Goal: Task Accomplishment & Management: Complete application form

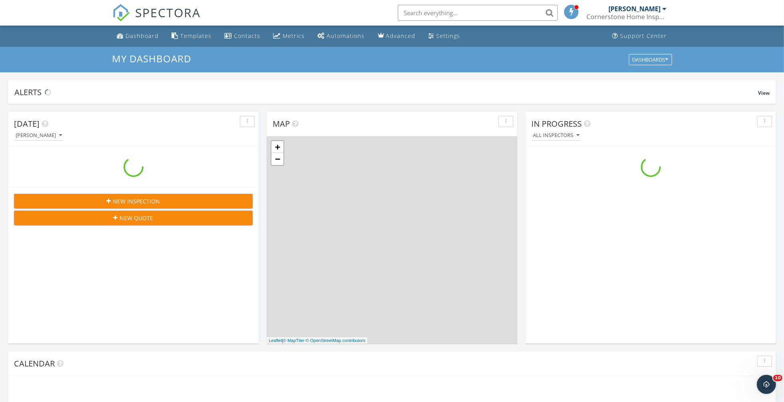
scroll to position [742, 799]
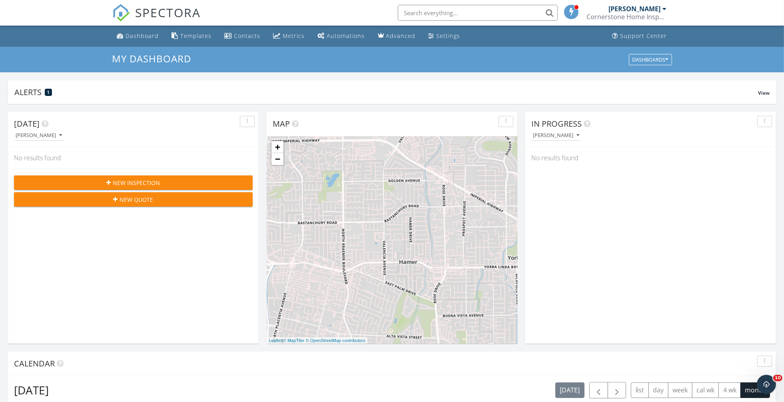
click at [147, 183] on span "New Inspection" at bounding box center [136, 183] width 47 height 8
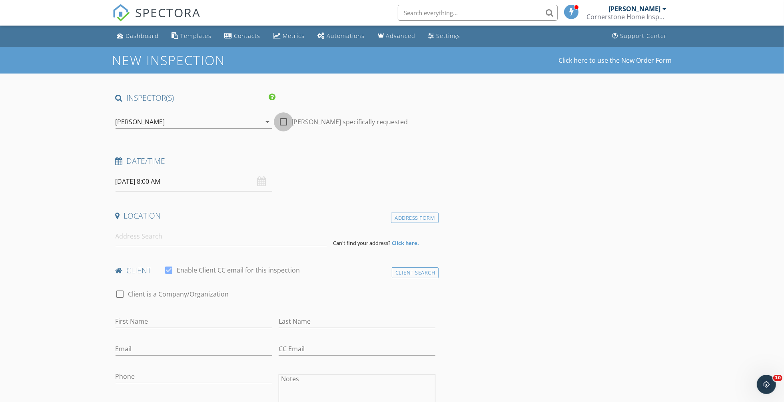
click at [281, 122] on div at bounding box center [284, 122] width 14 height 14
checkbox input "true"
click at [192, 181] on input "[DATE] 8:00 AM" at bounding box center [193, 182] width 157 height 20
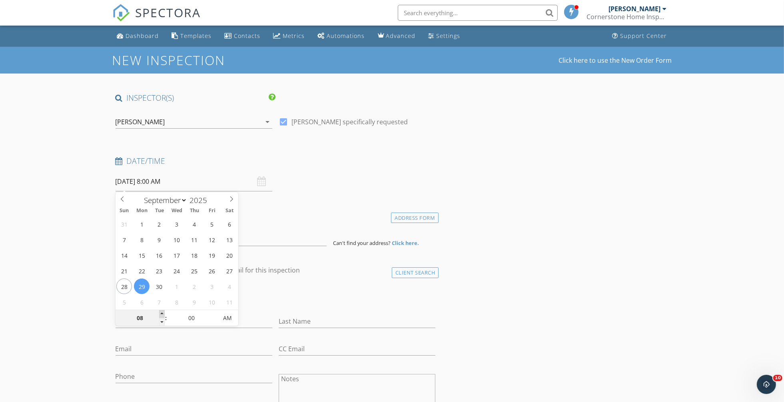
type input "09"
type input "[DATE] 9:00 AM"
click at [161, 312] on span at bounding box center [162, 314] width 6 height 8
type input "10"
type input "[DATE] 10:00 AM"
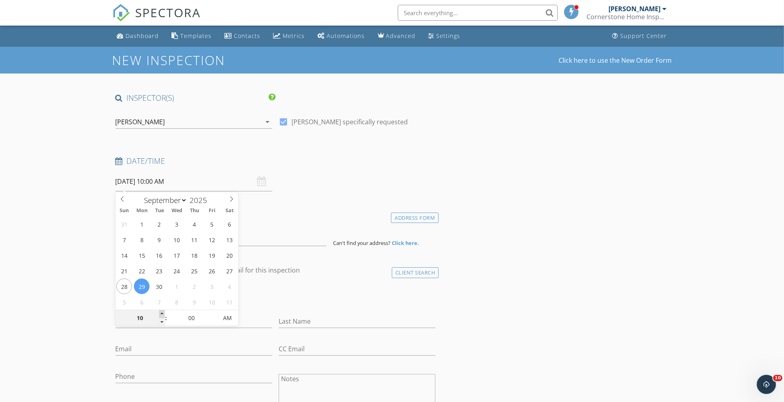
click at [161, 312] on span at bounding box center [162, 314] width 6 height 8
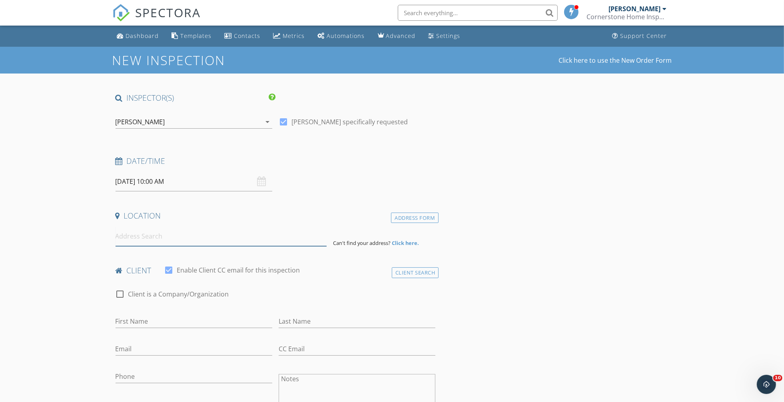
click at [153, 241] on input at bounding box center [220, 237] width 211 height 20
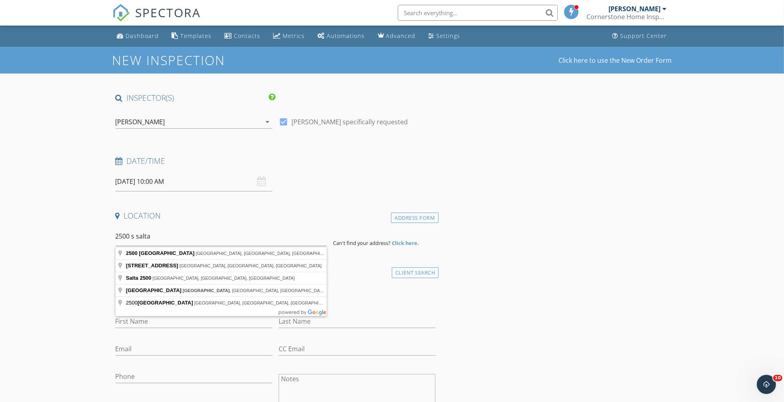
type input "2500 South Salta Street, Santa Ana, CA, USA"
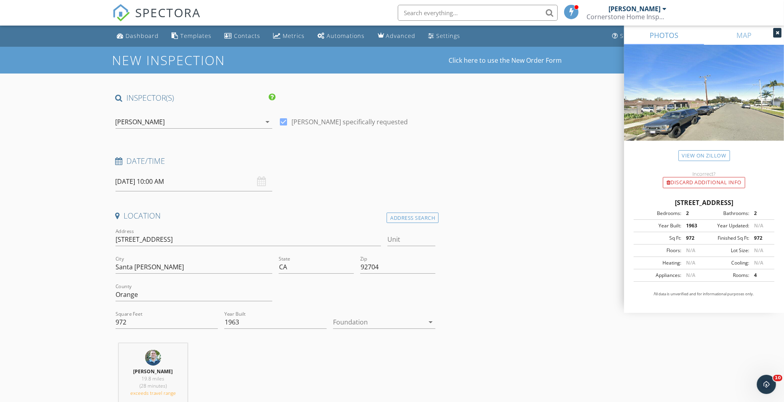
scroll to position [100, 0]
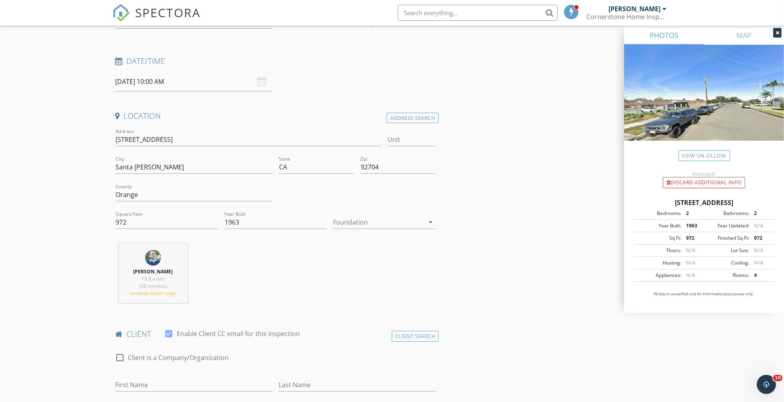
click at [348, 219] on div at bounding box center [378, 222] width 91 height 13
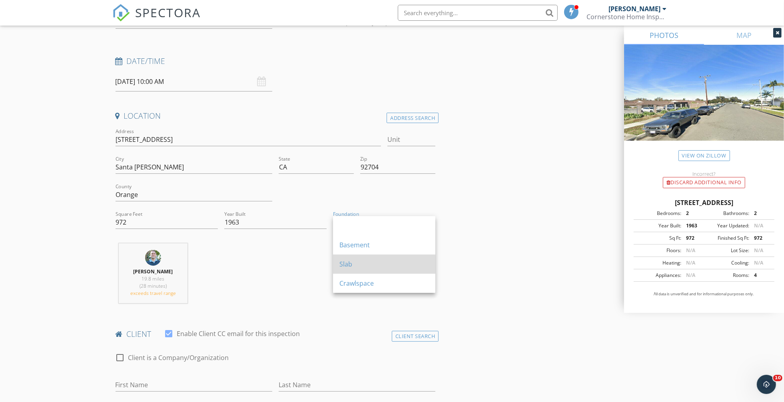
click at [363, 267] on div "Slab" at bounding box center [384, 264] width 90 height 10
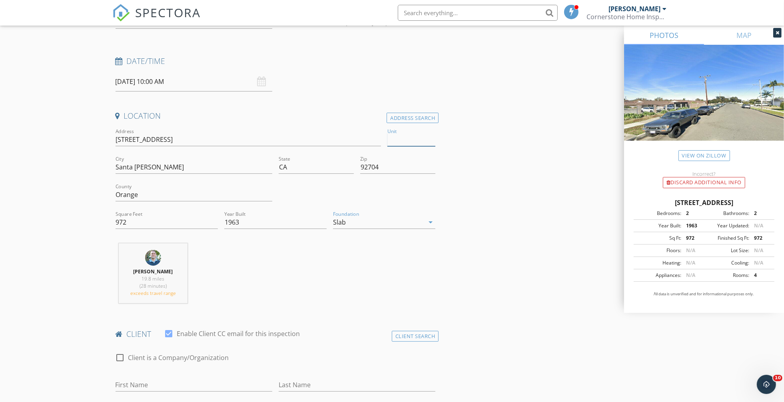
click at [407, 142] on input "Unit" at bounding box center [411, 139] width 48 height 13
type input "43"
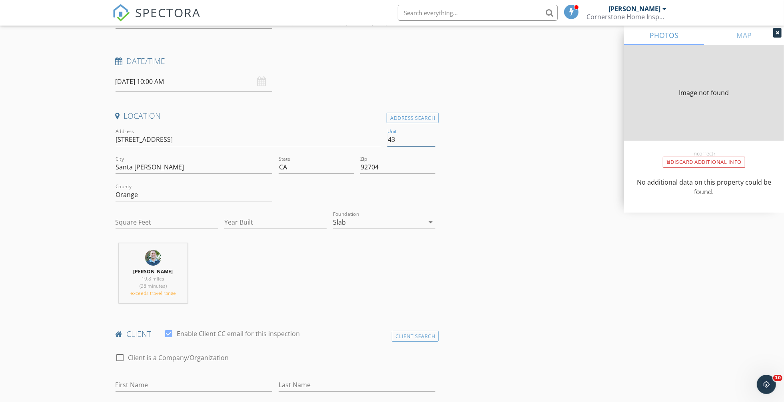
type input "972"
type input "1963"
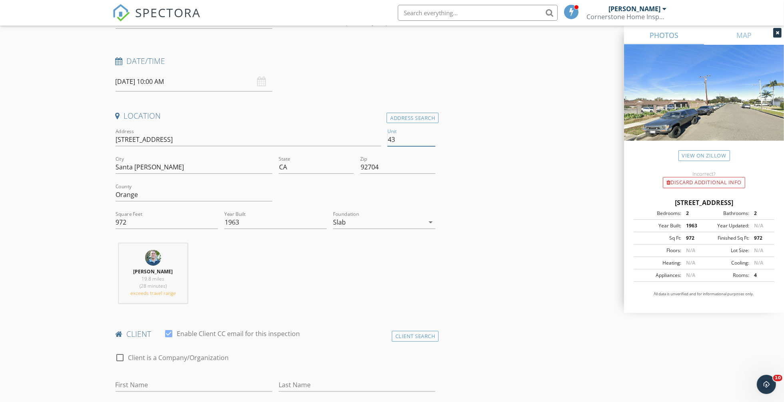
scroll to position [450, 0]
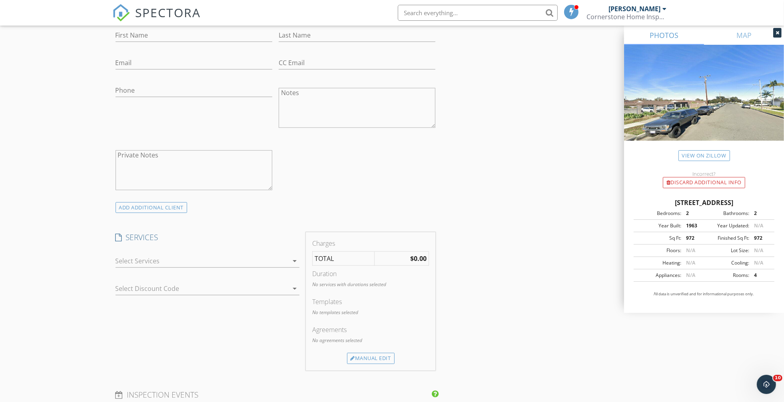
type input "43"
click at [163, 265] on div at bounding box center [201, 261] width 173 height 13
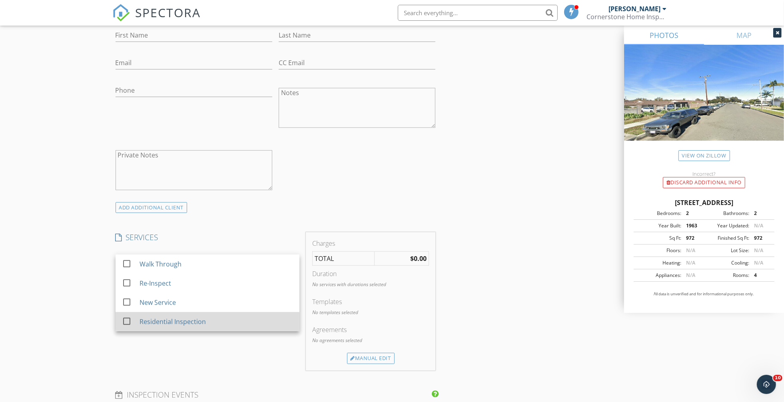
click at [168, 326] on div "Residential Inspection" at bounding box center [172, 322] width 66 height 10
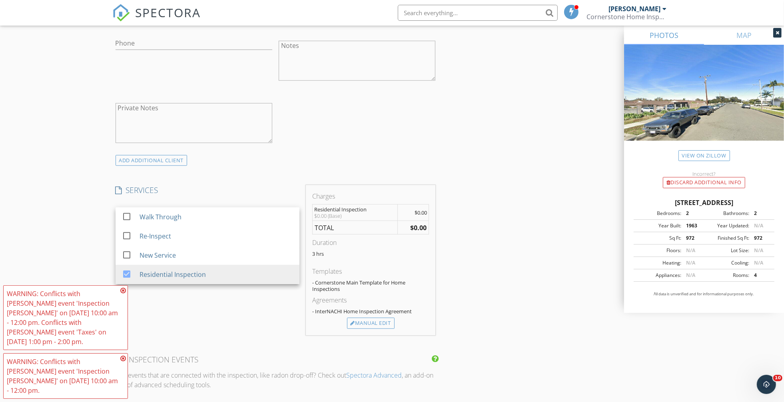
scroll to position [500, 0]
click at [370, 323] on div "Manual Edit" at bounding box center [371, 320] width 48 height 11
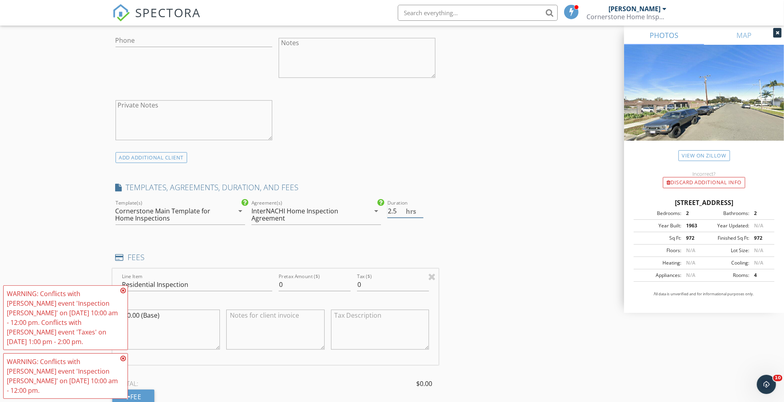
click at [420, 212] on input "2.5" at bounding box center [405, 211] width 36 height 13
type input "2"
click at [420, 212] on input "2" at bounding box center [405, 211] width 36 height 13
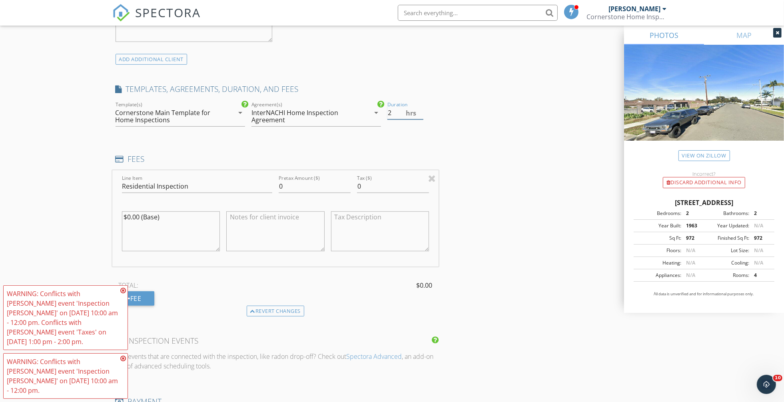
scroll to position [599, 0]
click at [189, 215] on textarea "$0.00 (Base)" at bounding box center [171, 230] width 98 height 40
type textarea "$"
click at [310, 189] on input "0" at bounding box center [315, 184] width 72 height 13
type input "400.00"
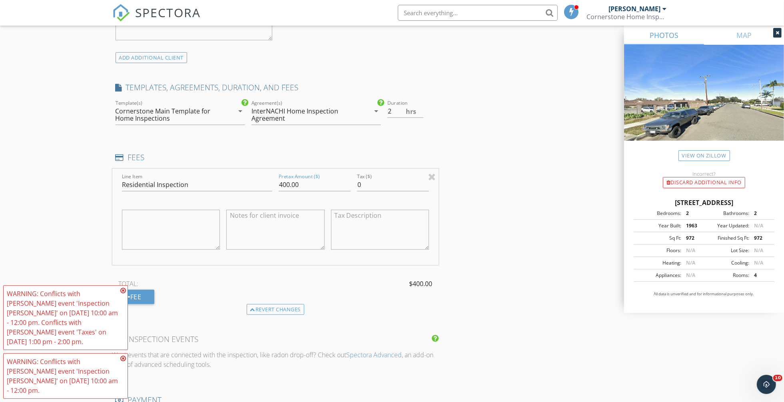
click at [302, 237] on textarea at bounding box center [275, 230] width 98 height 40
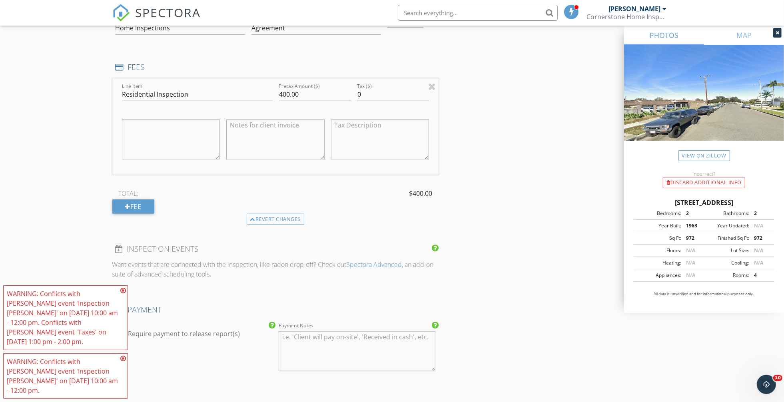
scroll to position [699, 0]
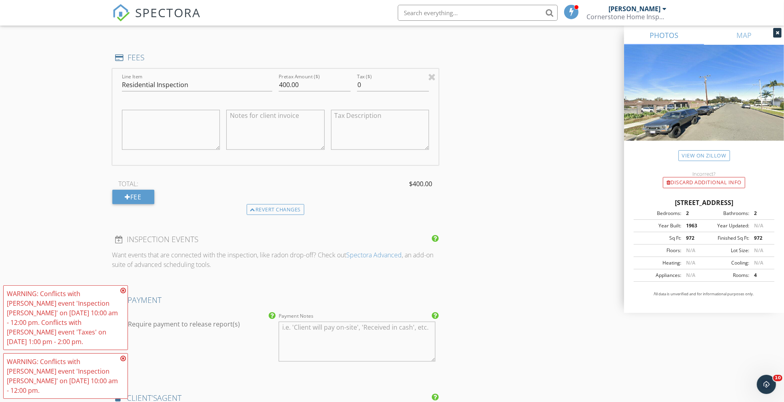
click at [123, 294] on icon at bounding box center [123, 290] width 6 height 6
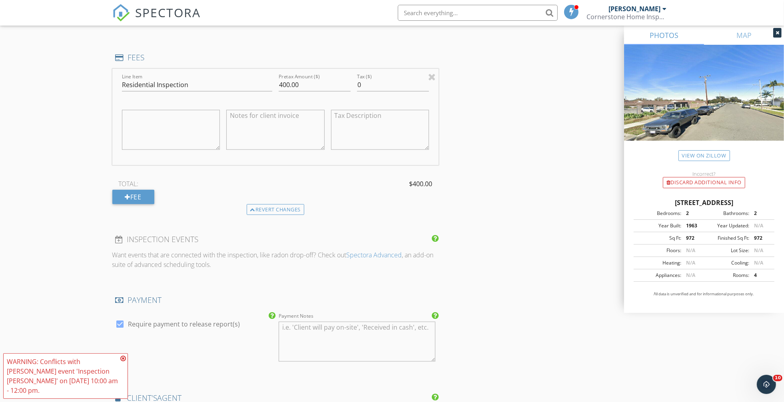
click at [124, 362] on icon at bounding box center [123, 358] width 6 height 6
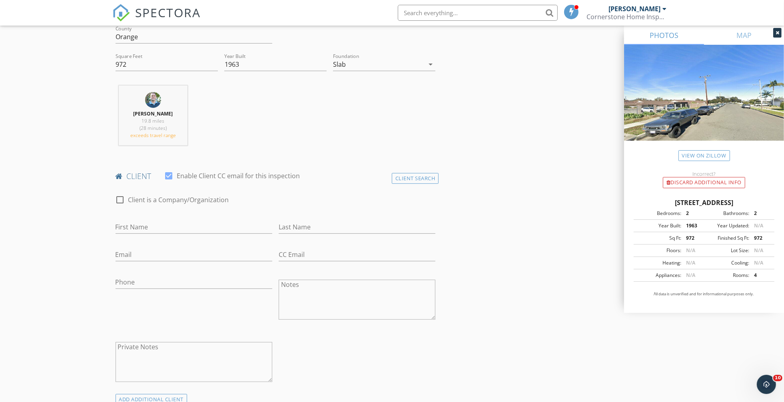
scroll to position [250, 0]
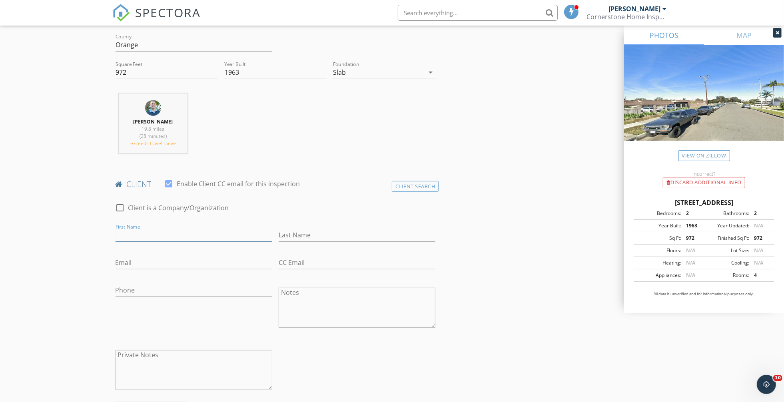
click at [139, 237] on input "First Name" at bounding box center [193, 235] width 157 height 13
type input "[PERSON_NAME]"
click at [296, 237] on input "Last Name" at bounding box center [357, 235] width 157 height 13
type input "[PERSON_NAME]"
click at [133, 260] on input "Email" at bounding box center [193, 262] width 157 height 13
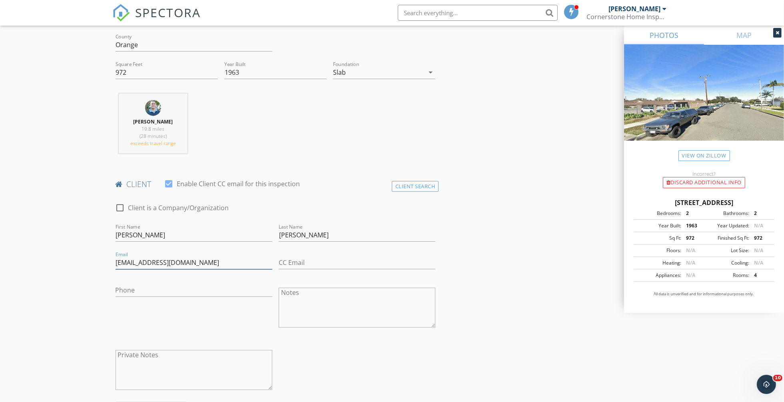
click at [167, 263] on input "gowlongshot@yaoo.com" at bounding box center [193, 262] width 157 height 13
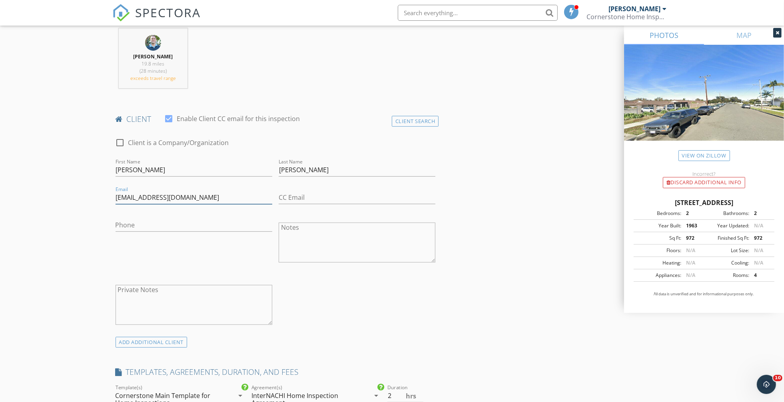
scroll to position [350, 0]
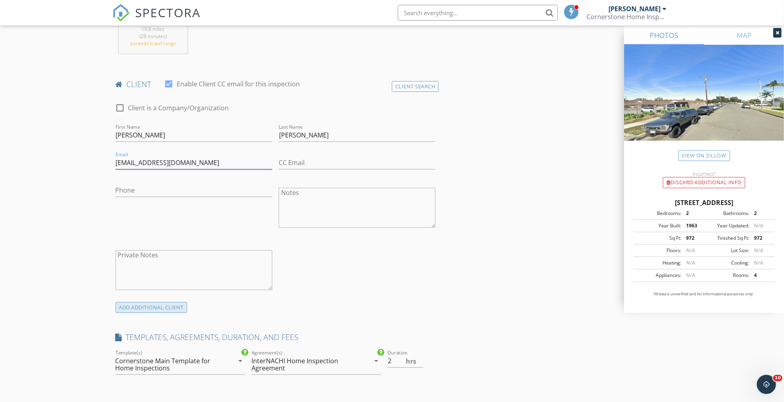
type input "[EMAIL_ADDRESS][DOMAIN_NAME]"
click at [160, 312] on div "ADD ADDITIONAL client" at bounding box center [151, 307] width 72 height 11
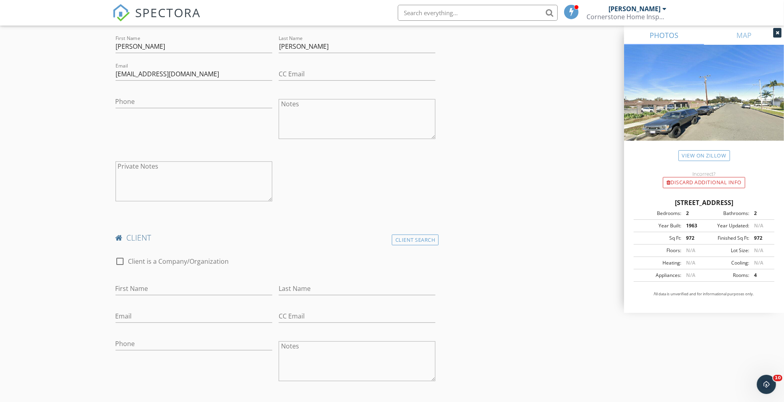
scroll to position [450, 0]
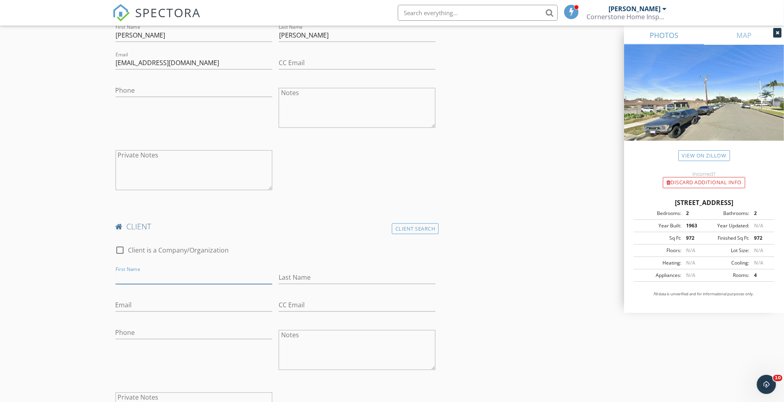
click at [141, 282] on input "First Name" at bounding box center [193, 277] width 157 height 13
type input "[PERSON_NAME]"
click at [298, 279] on input "Last Name" at bounding box center [357, 277] width 157 height 13
type input "Melo"
click at [145, 303] on input "Email" at bounding box center [193, 305] width 157 height 13
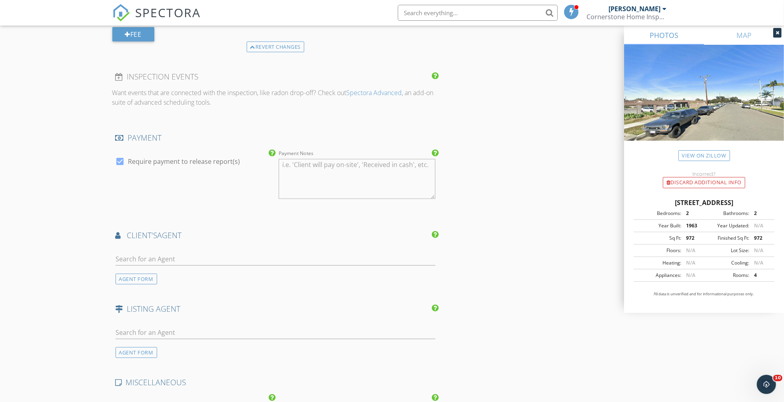
scroll to position [1099, 0]
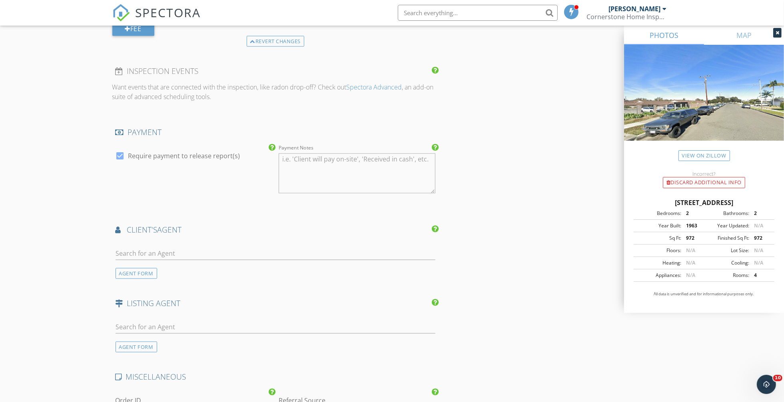
type input "[EMAIL_ADDRESS][DOMAIN_NAME]"
click at [146, 251] on input "text" at bounding box center [275, 253] width 320 height 13
type input "bill"
click at [157, 273] on div "[PERSON_NAME] Real Estate" at bounding box center [170, 276] width 65 height 6
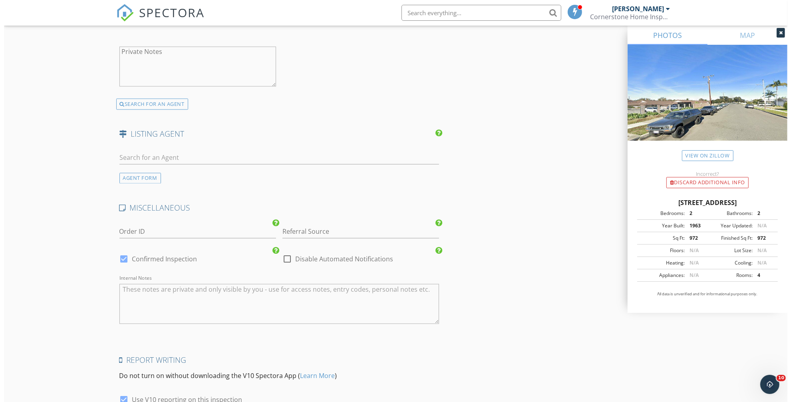
scroll to position [1529, 0]
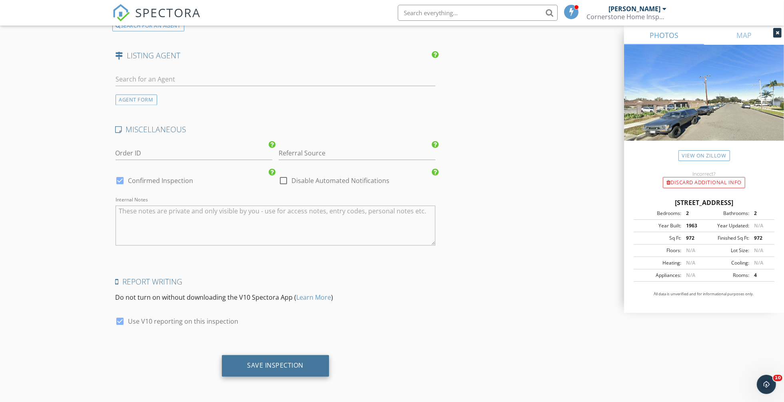
click at [300, 360] on div "Save Inspection" at bounding box center [275, 366] width 107 height 22
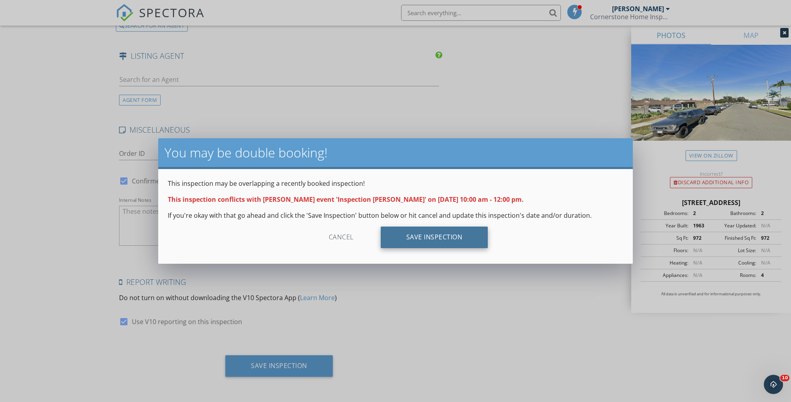
click at [436, 235] on div "Save Inspection" at bounding box center [434, 238] width 107 height 22
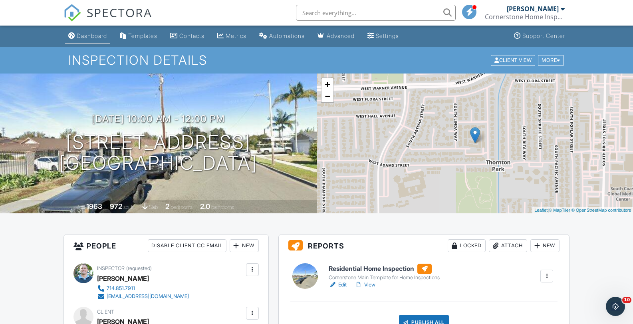
click at [88, 38] on div "Dashboard" at bounding box center [92, 35] width 30 height 7
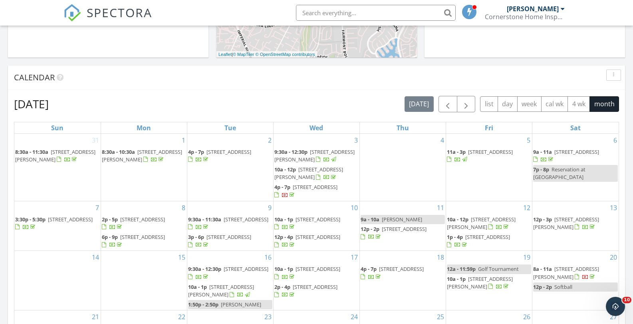
scroll to position [559, 0]
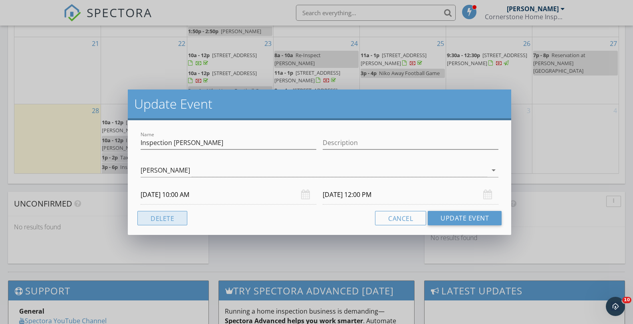
click at [161, 219] on button "Delete" at bounding box center [162, 218] width 50 height 14
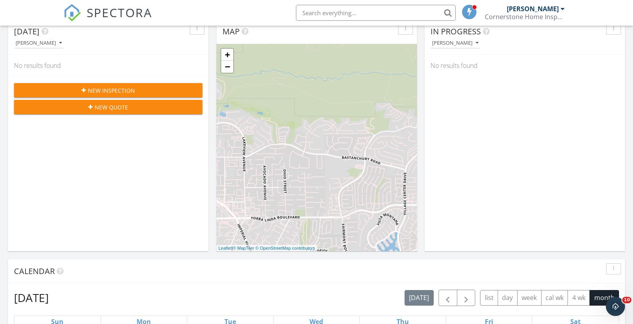
scroll to position [0, 0]
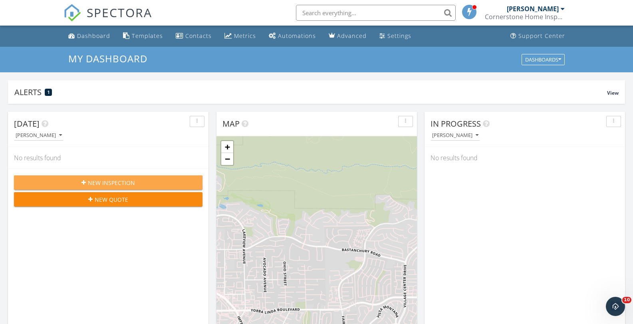
click at [96, 180] on span "New Inspection" at bounding box center [111, 183] width 47 height 8
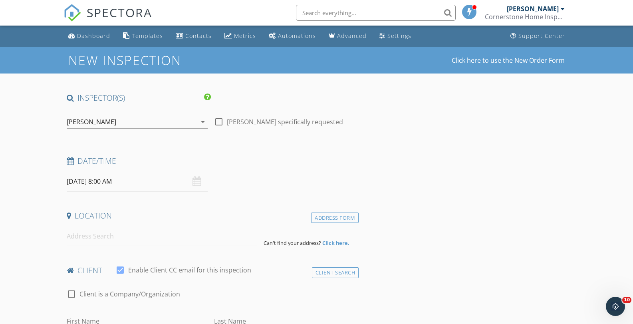
click at [220, 121] on div at bounding box center [219, 122] width 14 height 14
checkbox input "true"
click at [134, 181] on input "09/29/2025 8:00 AM" at bounding box center [137, 182] width 141 height 20
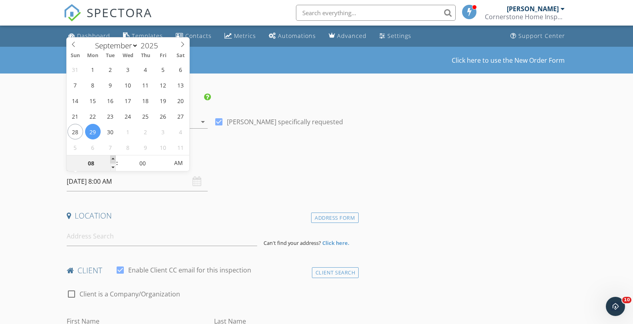
type input "09"
type input "09/29/2025 9:00 AM"
click at [113, 159] on span at bounding box center [113, 159] width 6 height 8
type input "10"
type input "[DATE] 10:00 AM"
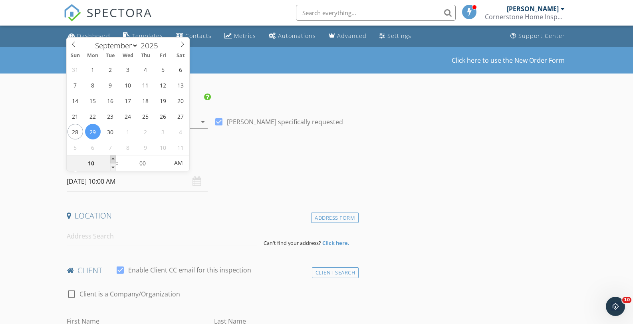
click at [113, 159] on span at bounding box center [113, 159] width 6 height 8
type input "11"
type input "[DATE] 11:00 AM"
click at [113, 159] on span at bounding box center [113, 159] width 6 height 8
type input "12"
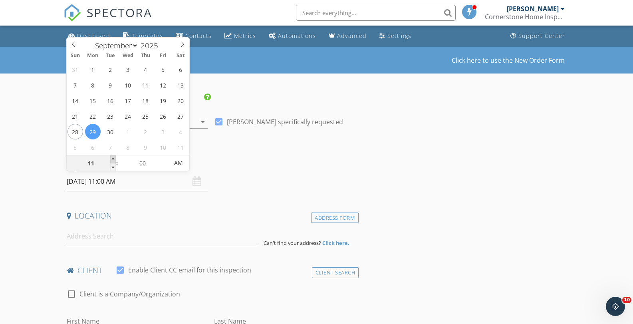
type input "09/29/2025 12:00 PM"
click at [113, 159] on span at bounding box center [113, 159] width 6 height 8
type input "01"
type input "09/29/2025 1:00 PM"
click at [113, 159] on span at bounding box center [113, 159] width 6 height 8
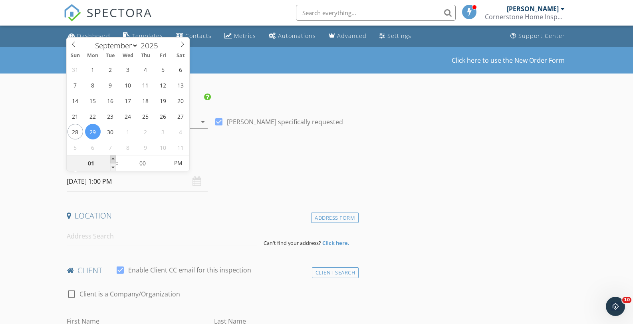
type input "02"
type input "09/29/2025 2:00 PM"
click at [113, 159] on span at bounding box center [113, 159] width 6 height 8
type input "03"
type input "09/29/2025 3:00 PM"
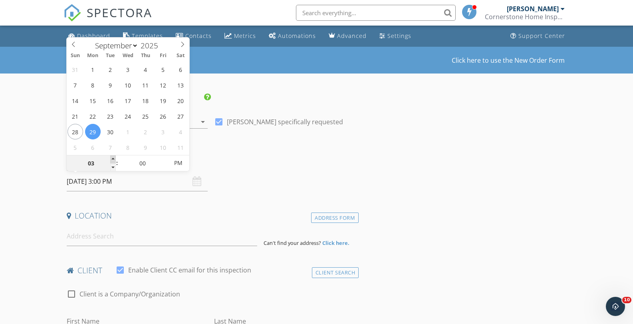
click at [113, 159] on span at bounding box center [113, 159] width 6 height 8
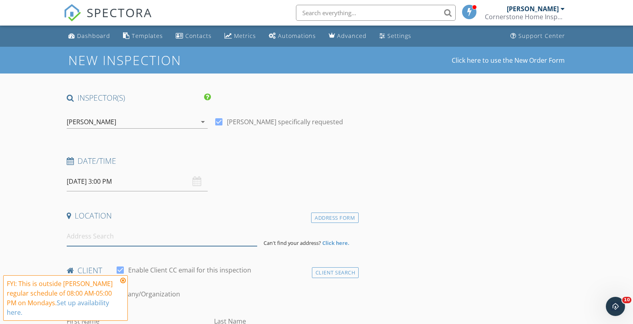
click at [114, 236] on input at bounding box center [162, 237] width 191 height 20
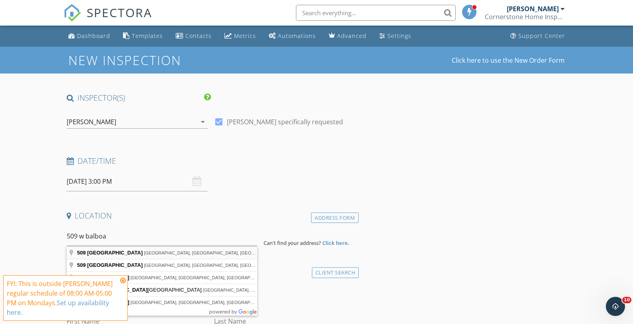
type input "509 West Balboa Boulevard, Newport Beach, CA, USA"
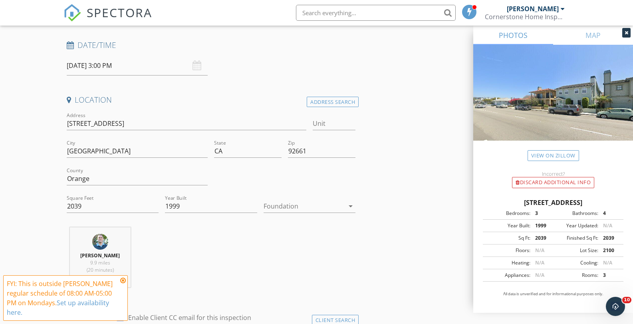
scroll to position [120, 0]
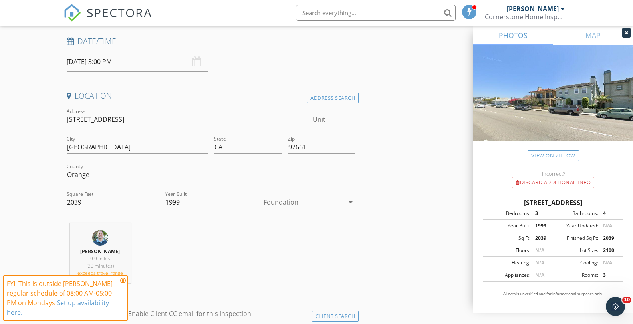
click at [299, 201] on div at bounding box center [304, 202] width 81 height 13
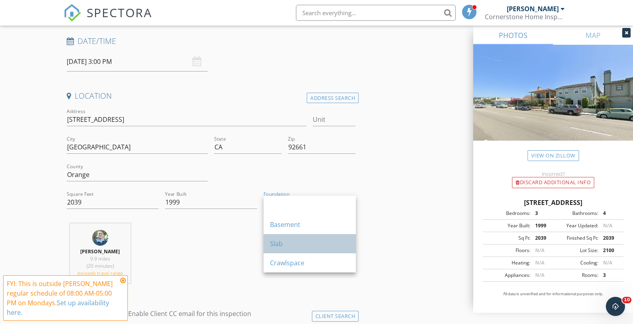
click at [292, 247] on div "Slab" at bounding box center [310, 244] width 80 height 10
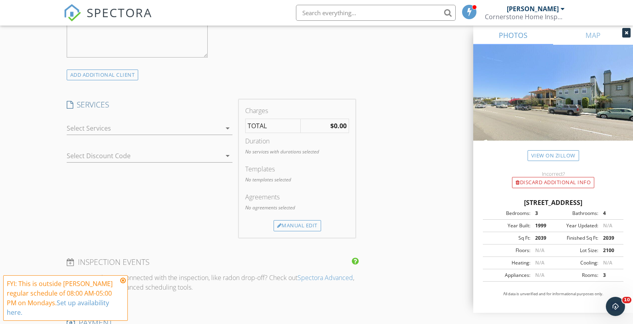
scroll to position [559, 0]
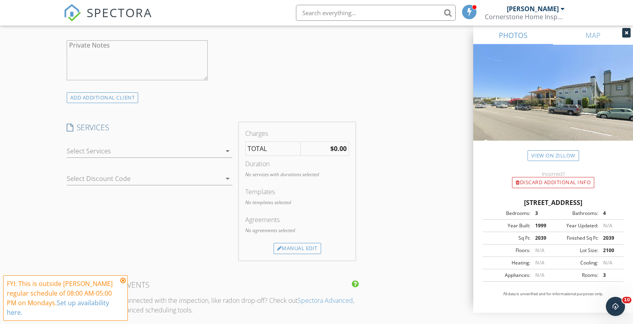
click at [110, 143] on div "check_box_outline_blank Walk Through check_box_outline_blank Re-Inspect check_b…" at bounding box center [150, 153] width 166 height 26
click at [112, 153] on div at bounding box center [144, 151] width 155 height 13
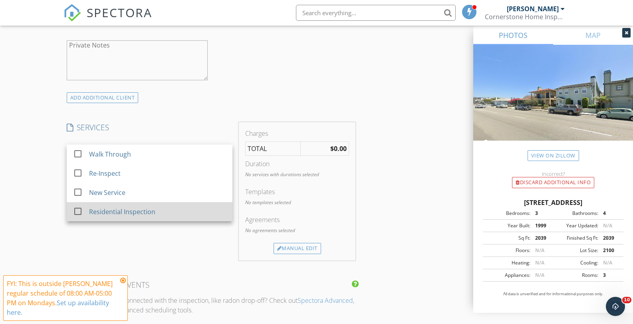
click at [113, 211] on div "Residential Inspection" at bounding box center [122, 212] width 66 height 10
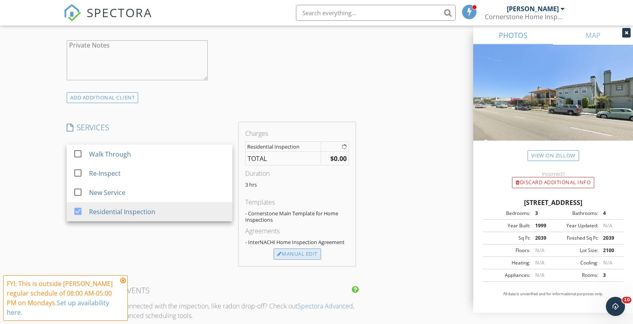
click at [285, 257] on div "Manual Edit" at bounding box center [298, 254] width 48 height 11
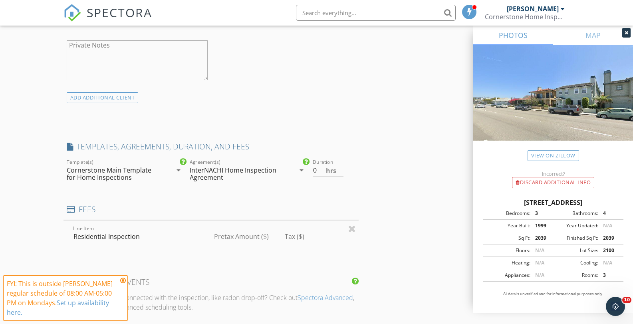
type input "0"
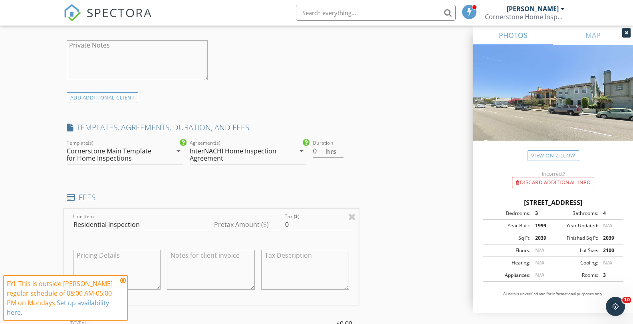
scroll to position [599, 0]
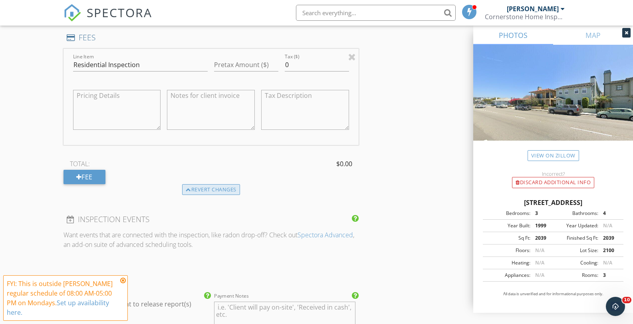
click at [219, 189] on div "Revert changes" at bounding box center [211, 189] width 58 height 11
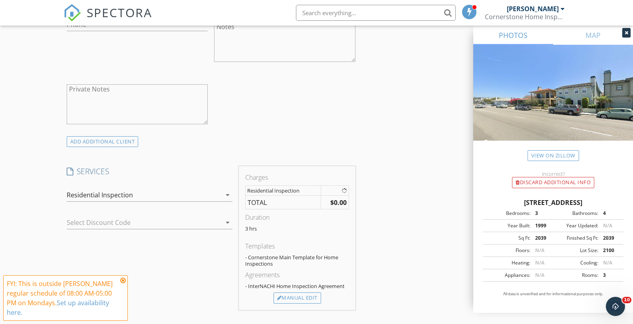
scroll to position [539, 0]
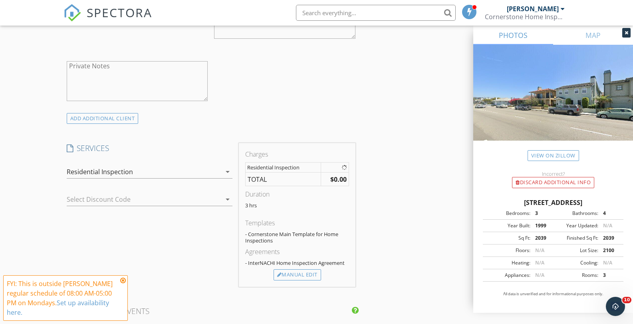
click at [146, 175] on div "Residential Inspection" at bounding box center [144, 171] width 155 height 13
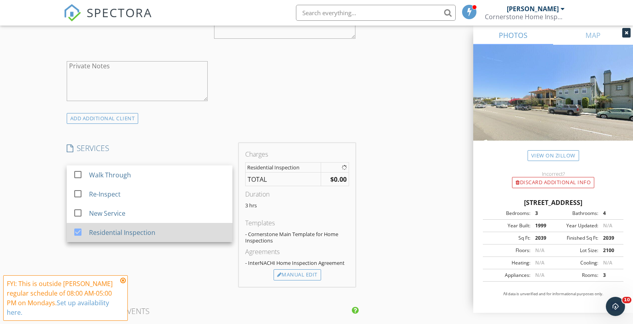
click at [123, 236] on div "Residential Inspection" at bounding box center [122, 233] width 66 height 10
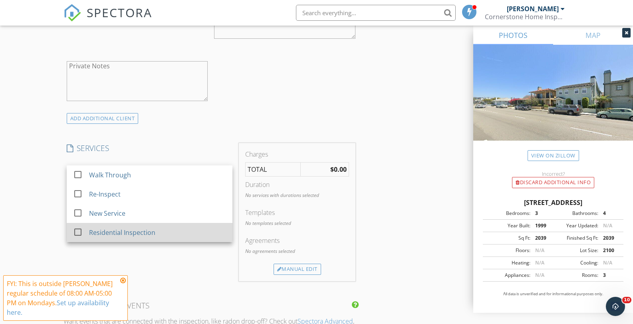
click at [123, 235] on div "Residential Inspection" at bounding box center [122, 233] width 66 height 10
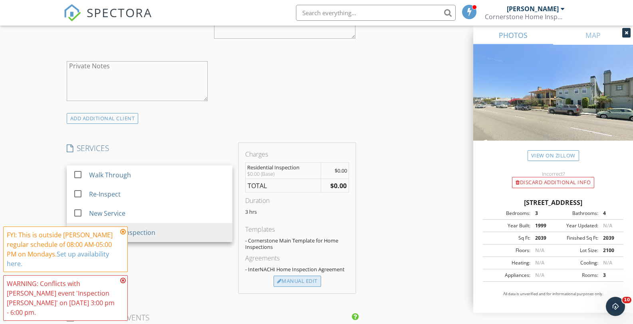
click at [285, 283] on div "Manual Edit" at bounding box center [298, 281] width 48 height 11
type input "0"
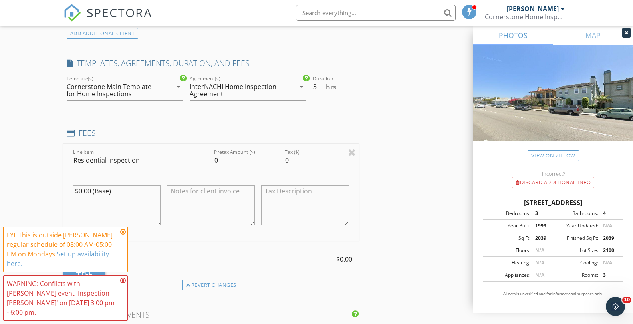
scroll to position [659, 0]
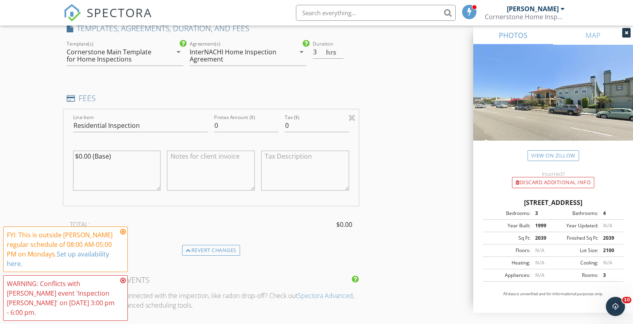
click at [145, 151] on textarea "$0.00 (Base)" at bounding box center [117, 171] width 88 height 40
type textarea "$"
click at [239, 123] on input "0" at bounding box center [246, 125] width 64 height 13
type input "525.00"
click at [240, 162] on textarea at bounding box center [211, 171] width 88 height 40
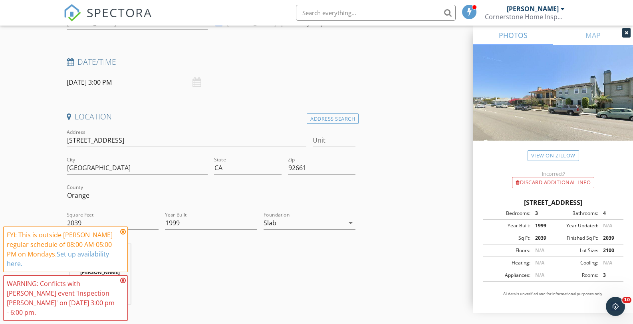
scroll to position [299, 0]
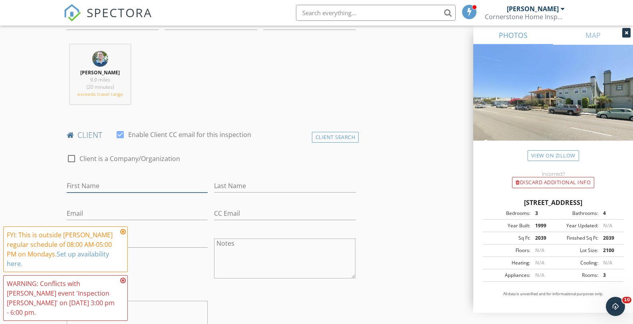
click at [102, 188] on input "First Name" at bounding box center [137, 185] width 141 height 13
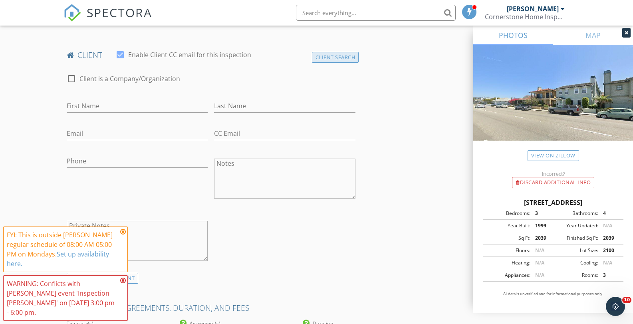
click at [331, 59] on div "Client Search" at bounding box center [335, 57] width 47 height 11
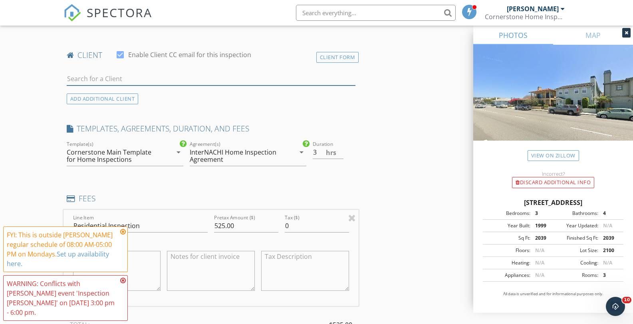
click at [93, 76] on input "text" at bounding box center [211, 78] width 289 height 13
type input "s"
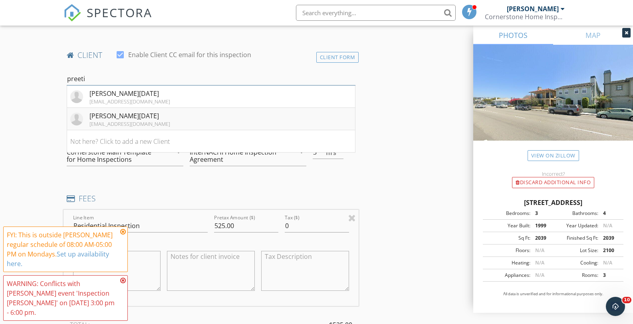
type input "preeti"
click at [117, 116] on div "Preeti Raja" at bounding box center [130, 116] width 81 height 10
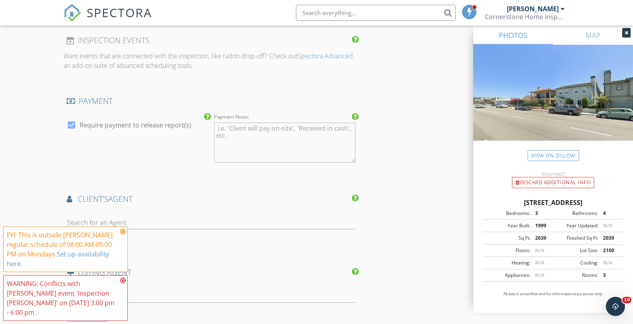
scroll to position [1018, 0]
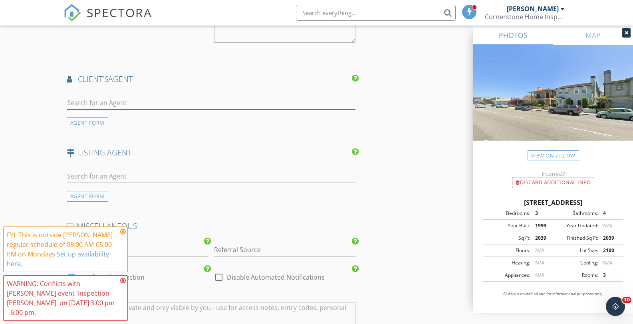
click at [123, 103] on input "text" at bounding box center [211, 102] width 289 height 13
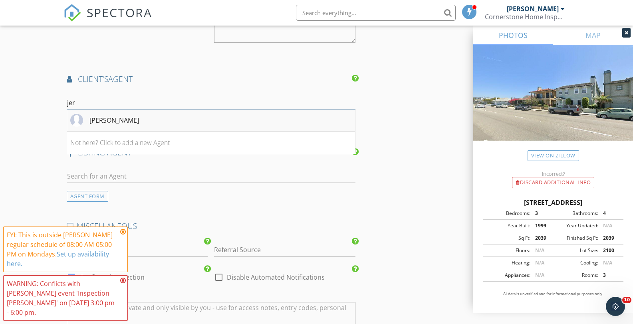
type input "jer"
click at [96, 119] on div "Jeremy Aldridge" at bounding box center [115, 120] width 50 height 10
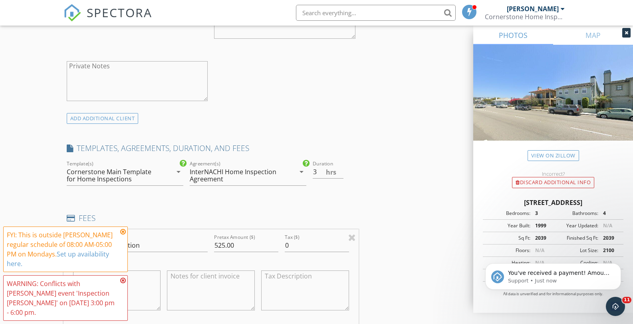
scroll to position [619, 0]
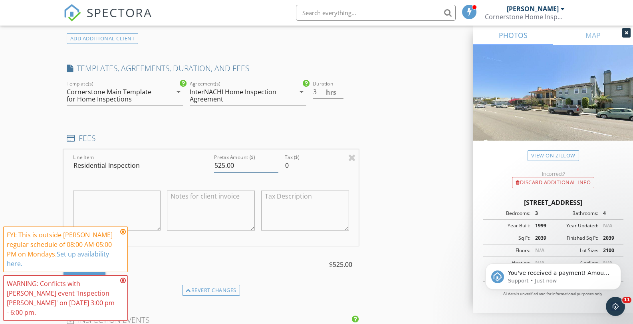
click at [223, 164] on input "525.00" at bounding box center [246, 165] width 64 height 13
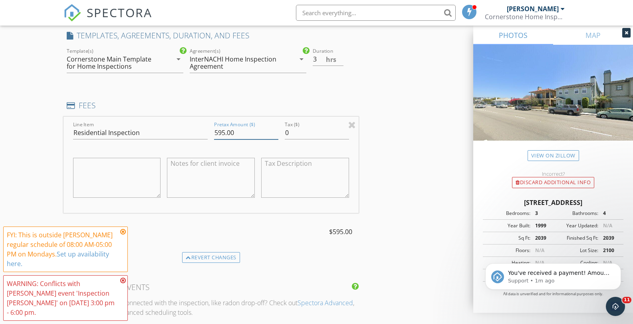
scroll to position [659, 0]
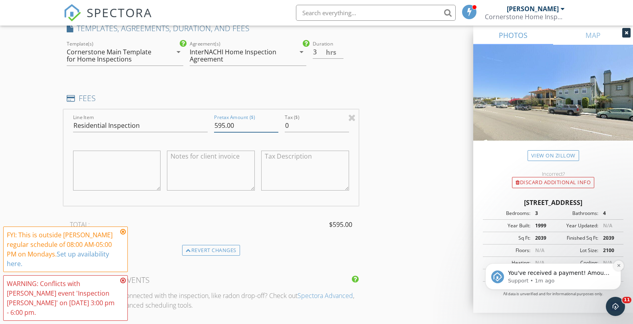
type input "595.00"
click at [619, 266] on icon "Dismiss notification" at bounding box center [618, 265] width 3 height 3
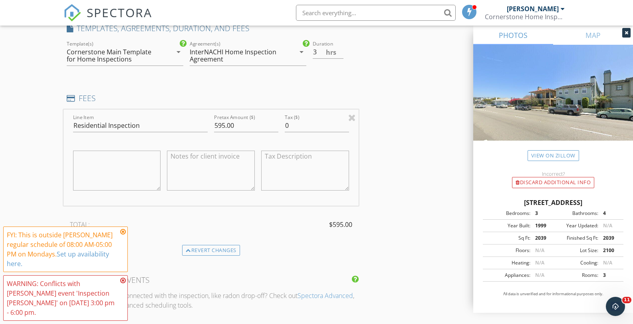
click at [125, 231] on icon at bounding box center [123, 232] width 6 height 6
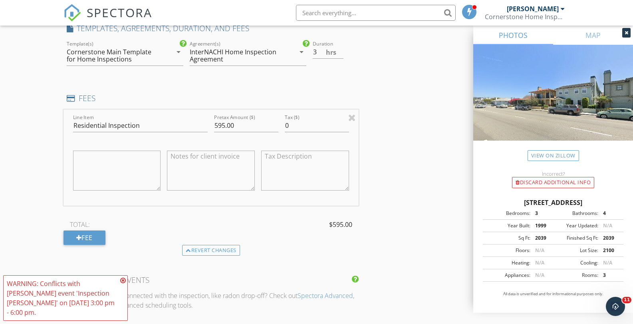
click at [124, 279] on icon at bounding box center [123, 280] width 6 height 6
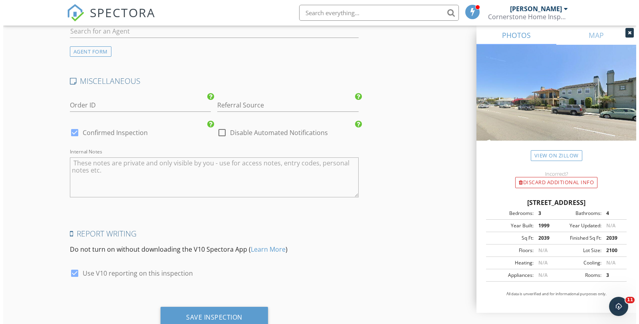
scroll to position [1375, 0]
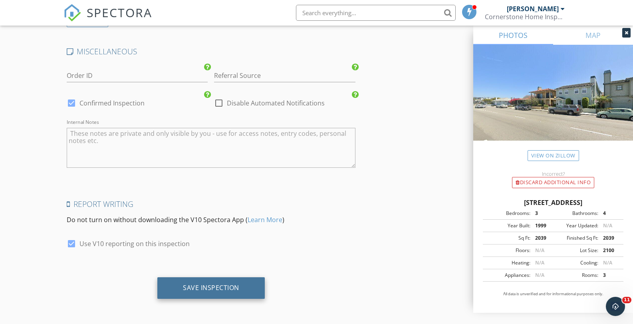
click at [205, 282] on div "Save Inspection" at bounding box center [210, 288] width 107 height 22
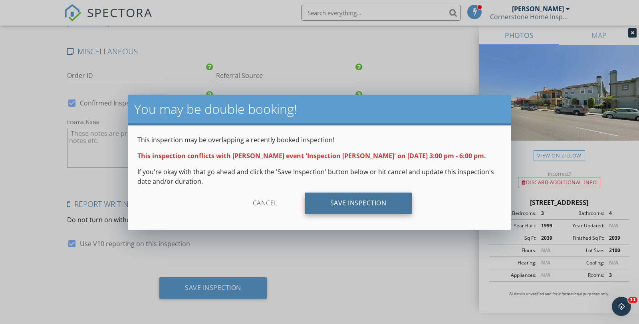
click at [340, 199] on div "Save Inspection" at bounding box center [358, 204] width 107 height 22
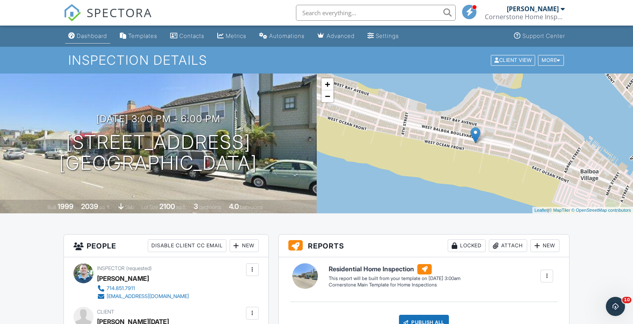
click at [98, 35] on div "Dashboard" at bounding box center [92, 35] width 30 height 7
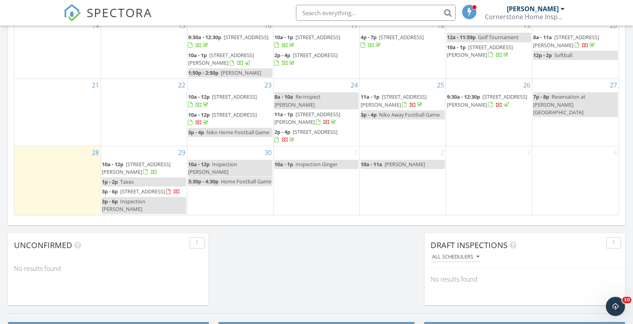
scroll to position [520, 0]
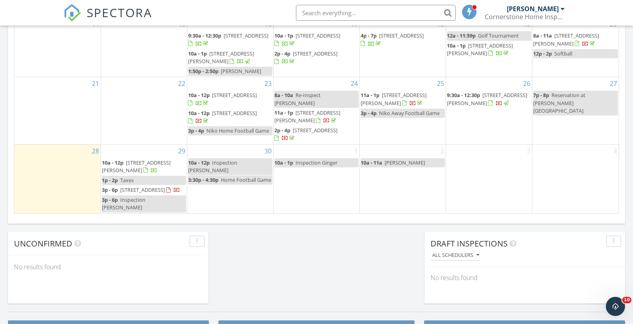
click at [145, 208] on span "Inspection Jeremy Aldridge" at bounding box center [124, 203] width 44 height 15
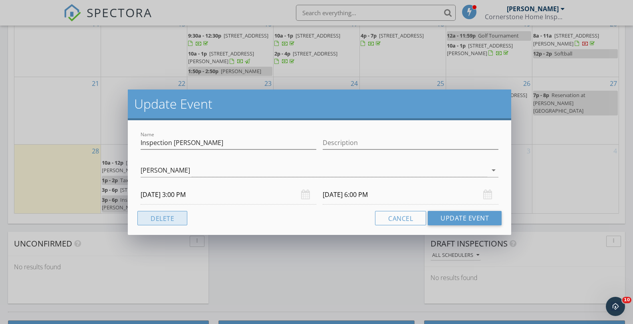
click at [159, 217] on button "Delete" at bounding box center [162, 218] width 50 height 14
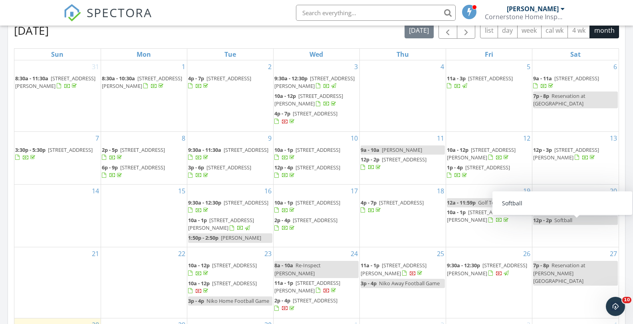
scroll to position [440, 0]
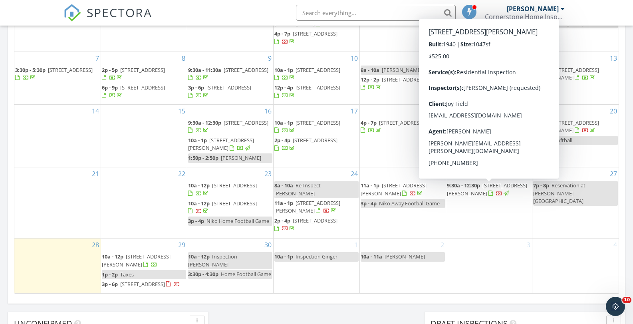
click at [488, 189] on span "430 Anita St, Laguna Beach 92651" at bounding box center [487, 189] width 80 height 15
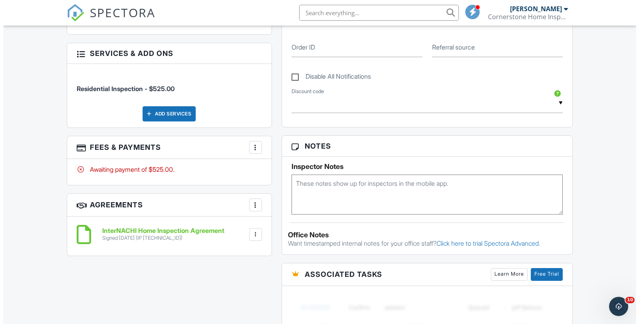
scroll to position [160, 0]
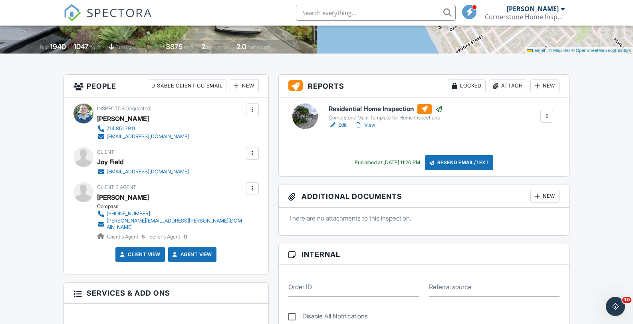
click at [256, 150] on div at bounding box center [253, 153] width 8 height 8
click at [238, 196] on li "Resend Confirmation Email" at bounding box center [209, 198] width 89 height 20
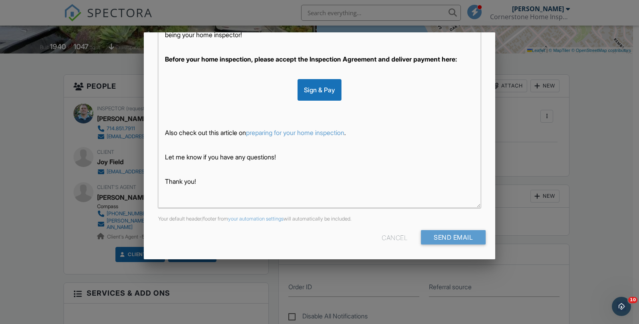
scroll to position [166, 0]
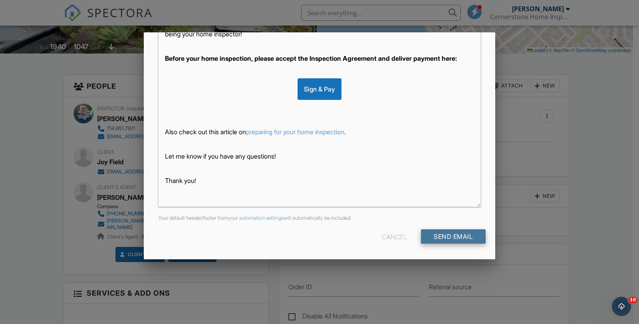
click at [447, 231] on input "Send Email" at bounding box center [453, 236] width 65 height 14
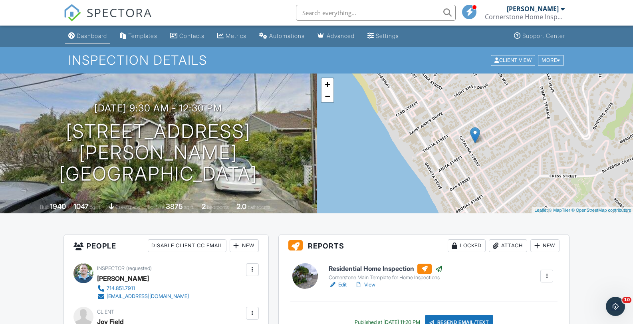
click at [88, 44] on li "Dashboard" at bounding box center [88, 36] width 48 height 21
click at [88, 38] on div "Dashboard" at bounding box center [92, 35] width 30 height 7
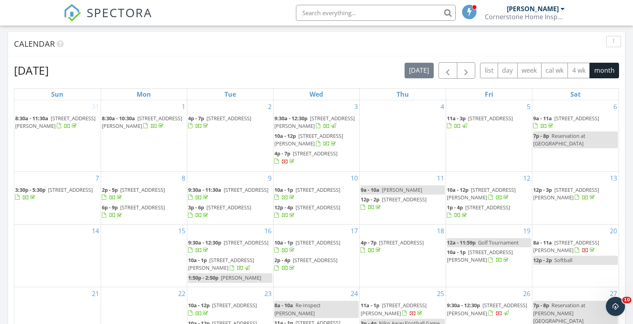
scroll to position [480, 0]
